Goal: Task Accomplishment & Management: Use online tool/utility

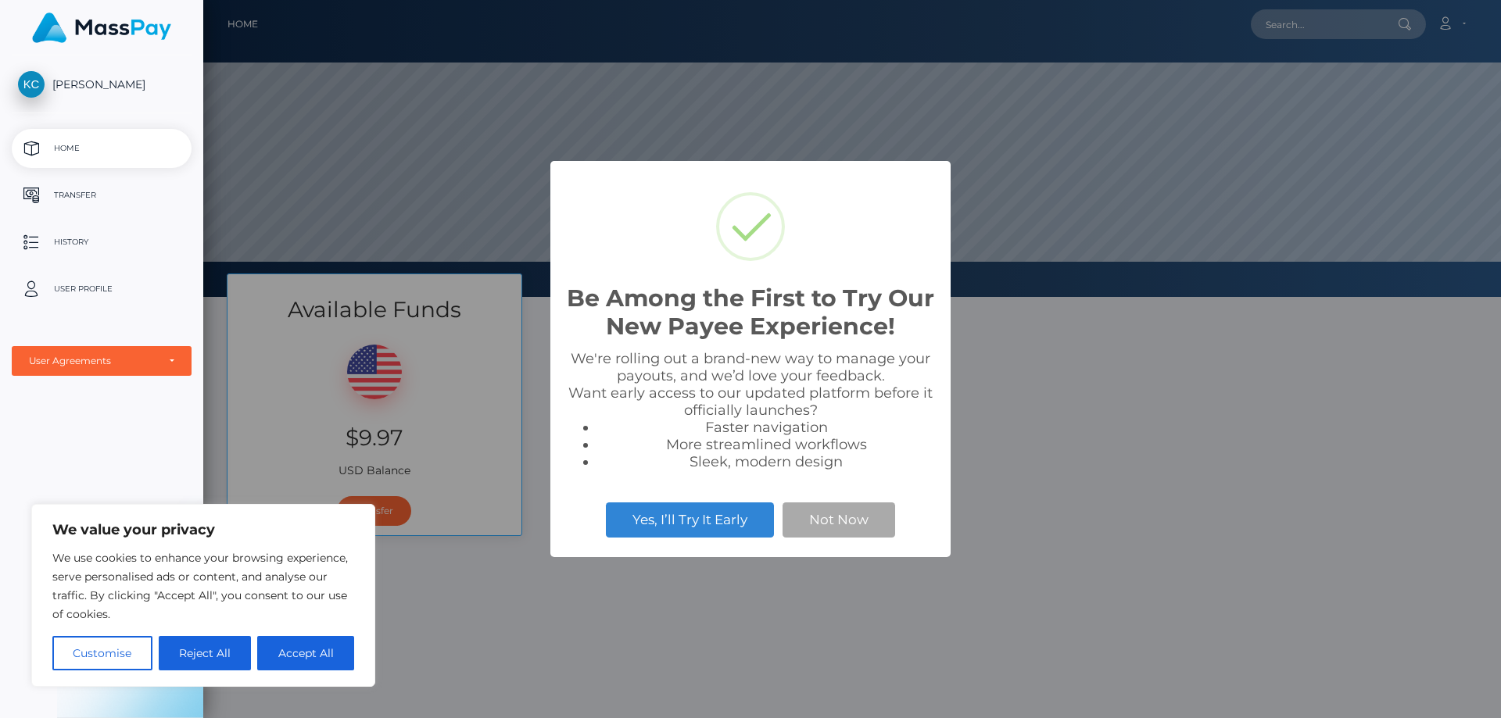
scroll to position [297, 1297]
click at [488, 624] on div "Be Among the First to Try Our New Payee Experience! × We're rolling out a brand…" at bounding box center [750, 359] width 1501 height 718
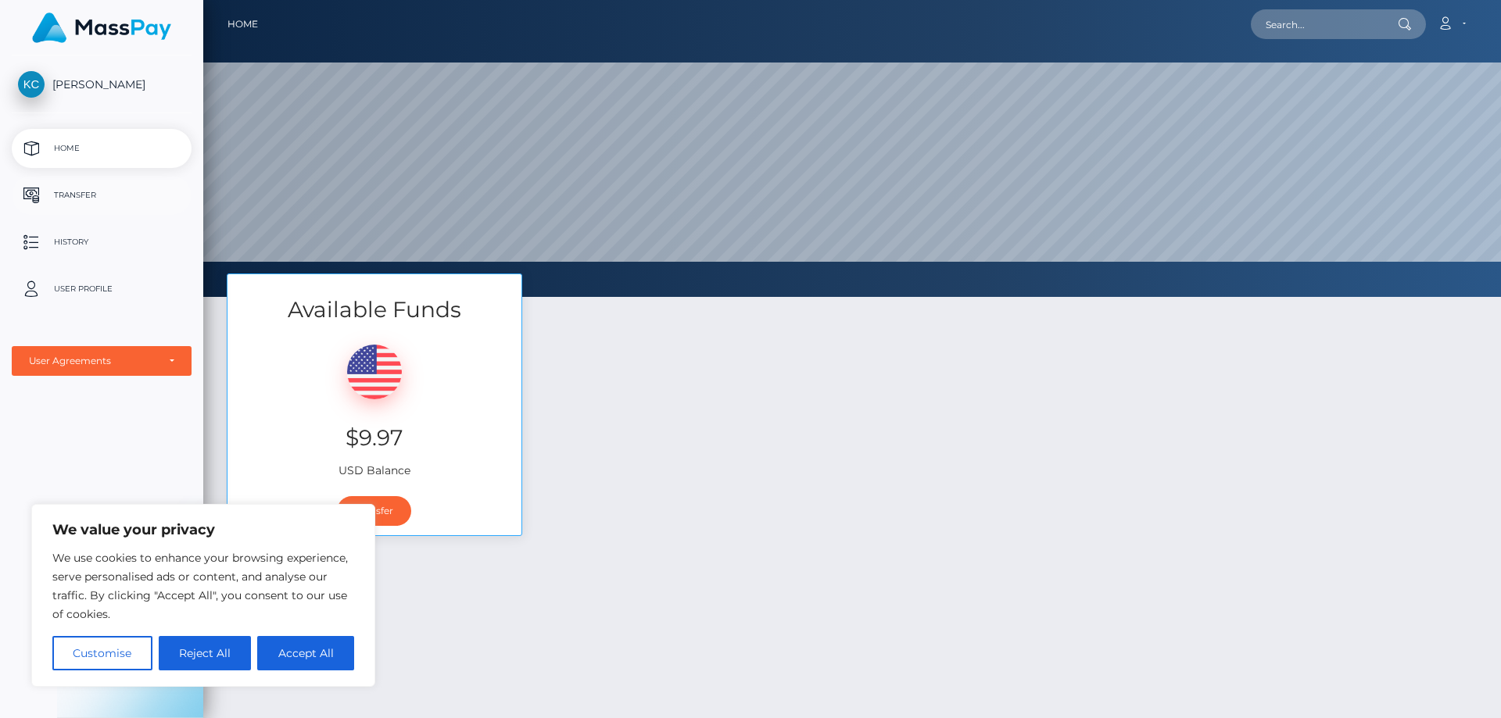
click at [87, 188] on p "Transfer" at bounding box center [101, 195] width 167 height 23
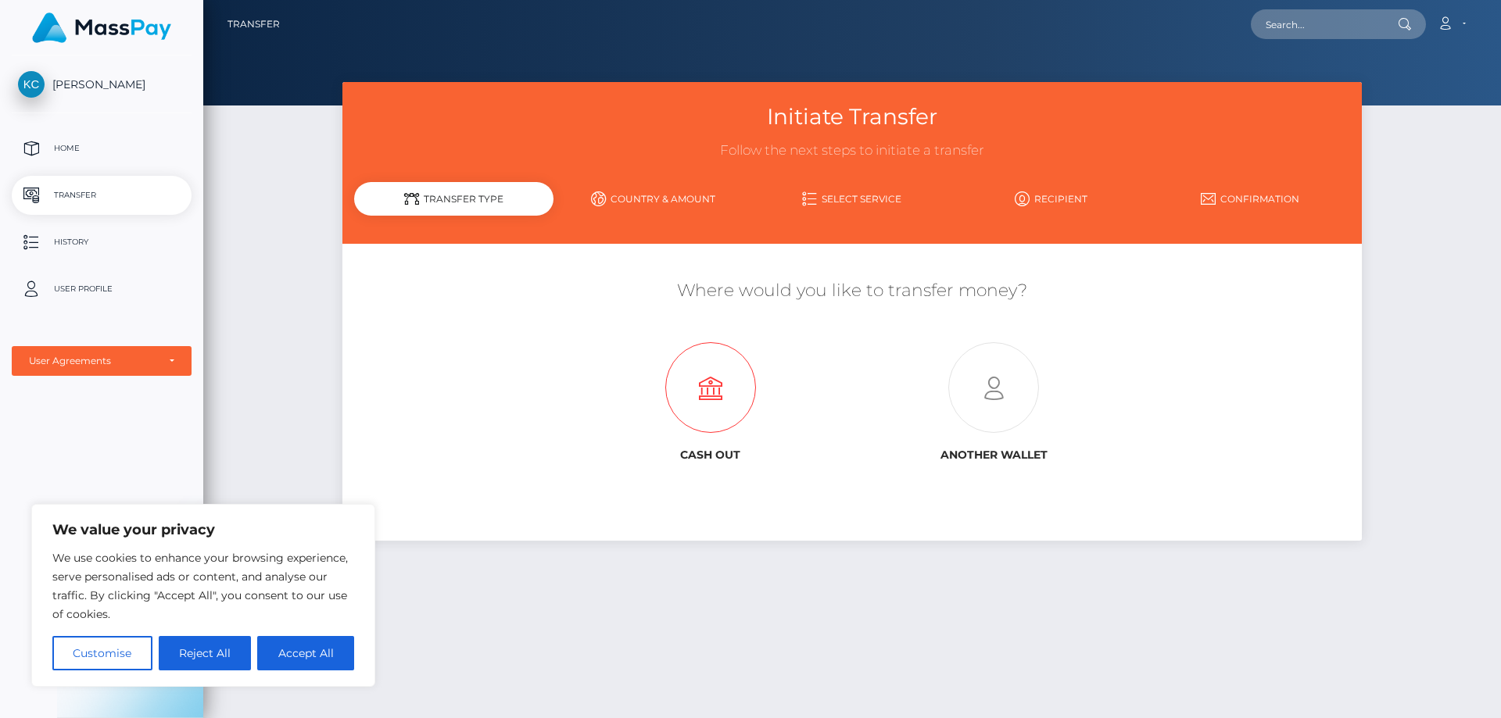
click at [728, 399] on icon at bounding box center [710, 388] width 283 height 91
click at [90, 198] on p "Transfer" at bounding box center [101, 195] width 167 height 23
click at [710, 382] on icon at bounding box center [710, 388] width 283 height 91
click at [335, 664] on button "Accept All" at bounding box center [305, 653] width 97 height 34
checkbox input "true"
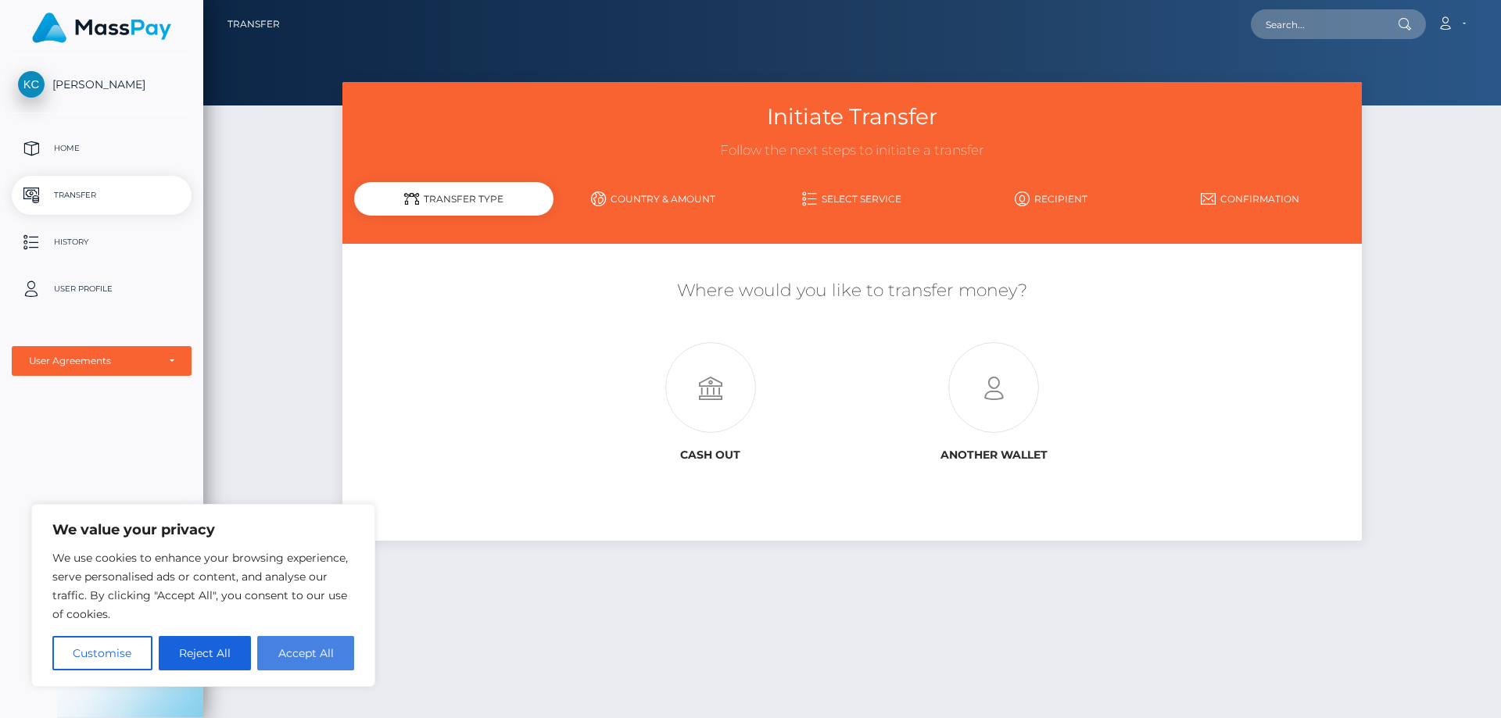
checkbox input "true"
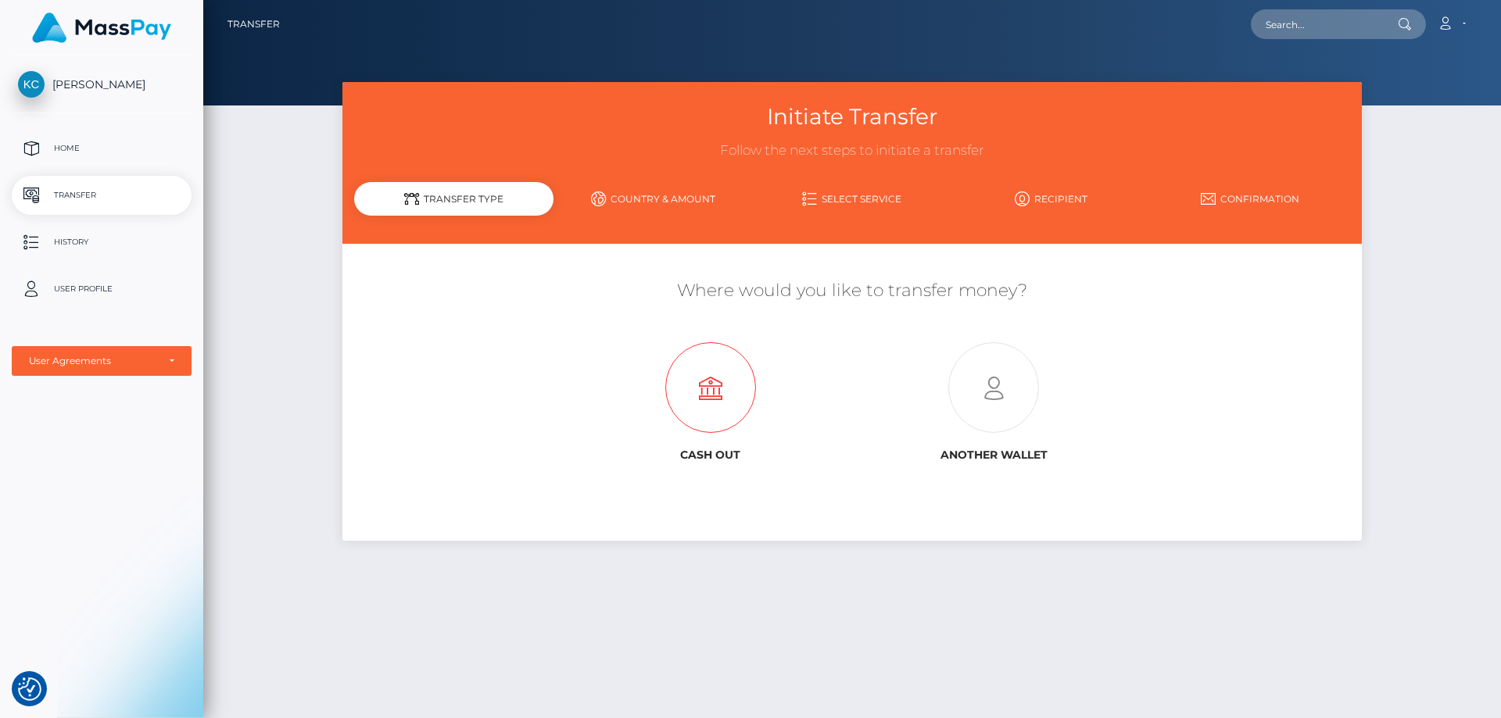
click at [741, 388] on icon at bounding box center [710, 388] width 283 height 91
click at [862, 200] on link "Select Service" at bounding box center [852, 198] width 199 height 27
click at [822, 202] on link "Select Service" at bounding box center [852, 198] width 199 height 27
click at [843, 199] on link "Select Service" at bounding box center [852, 198] width 199 height 27
click at [866, 195] on link "Select Service" at bounding box center [852, 198] width 199 height 27
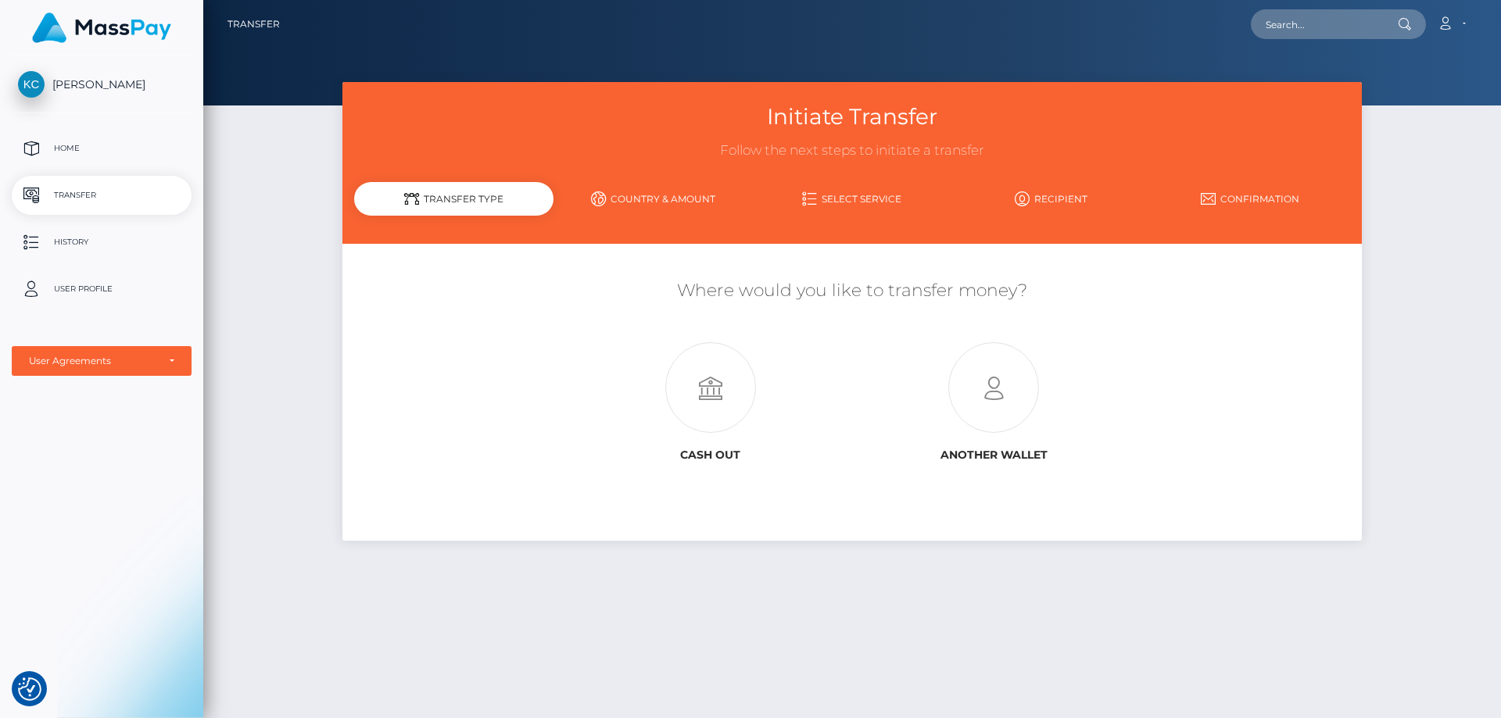
click at [820, 197] on link "Select Service" at bounding box center [852, 198] width 199 height 27
click at [896, 202] on link "Select Service" at bounding box center [852, 198] width 199 height 27
click at [1047, 200] on link "Recipient" at bounding box center [1050, 198] width 199 height 27
click at [1217, 199] on link "Confirmation" at bounding box center [1249, 198] width 199 height 27
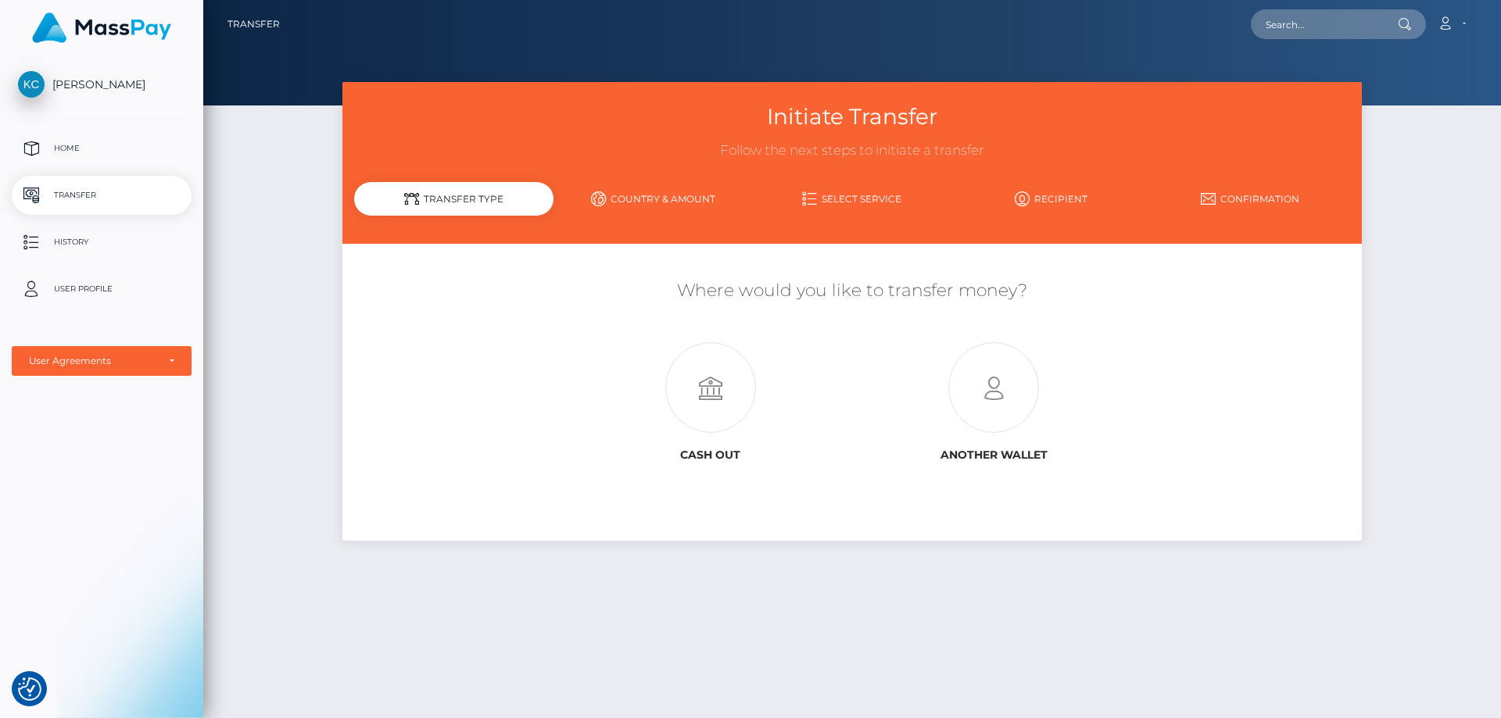
click at [500, 196] on div "Transfer Type" at bounding box center [453, 199] width 199 height 34
click at [479, 198] on div "Transfer Type" at bounding box center [453, 199] width 199 height 34
click at [450, 207] on div "Transfer Type" at bounding box center [453, 199] width 199 height 34
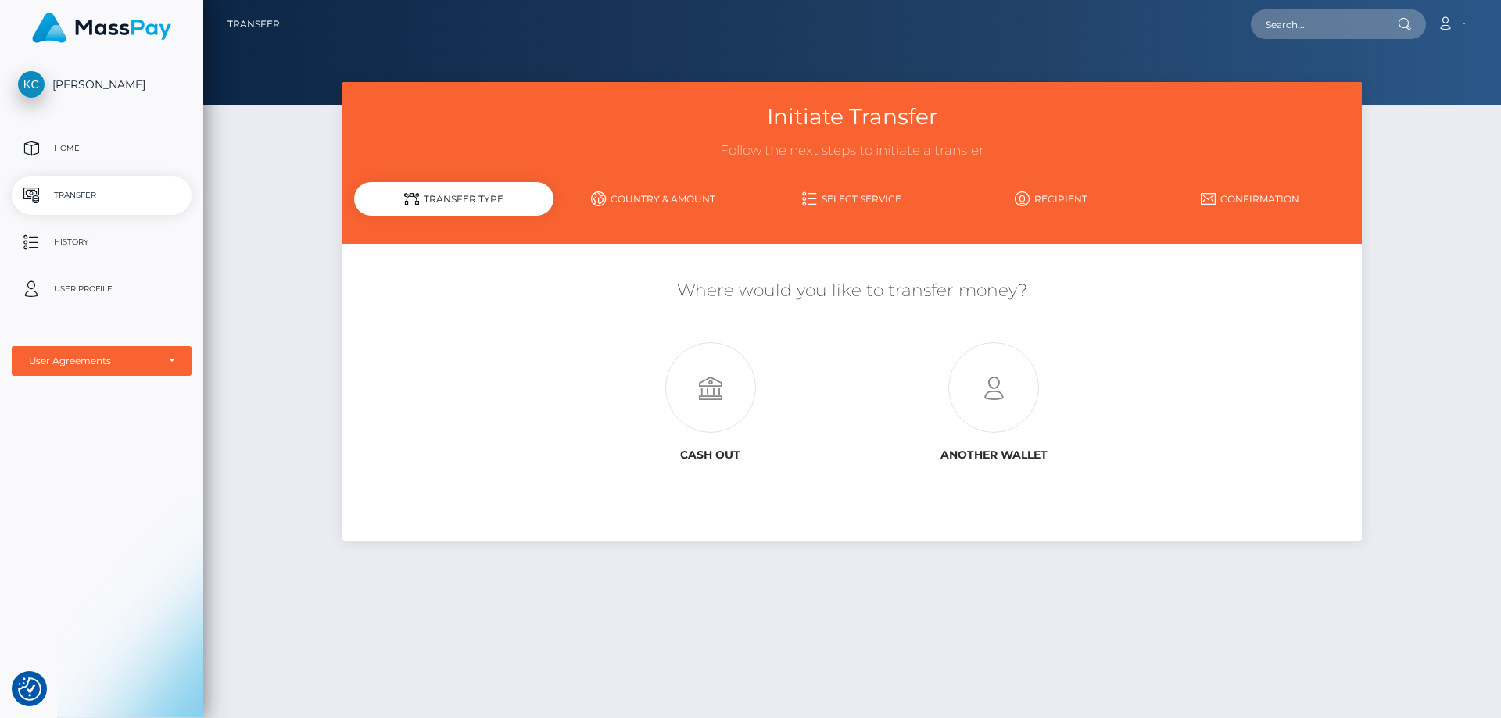
click at [450, 207] on div "Transfer Type" at bounding box center [453, 199] width 199 height 34
click at [415, 205] on icon at bounding box center [411, 198] width 15 height 15
click at [946, 405] on icon at bounding box center [993, 388] width 283 height 91
click at [78, 88] on span "[PERSON_NAME]" at bounding box center [102, 84] width 180 height 14
